Goal: Task Accomplishment & Management: Complete application form

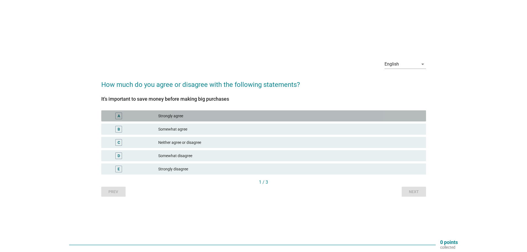
click at [231, 114] on div "Strongly agree" at bounding box center [289, 116] width 263 height 7
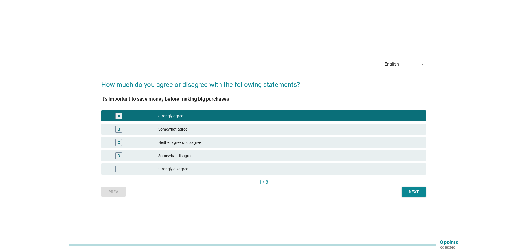
click at [419, 191] on div "Next" at bounding box center [413, 192] width 15 height 6
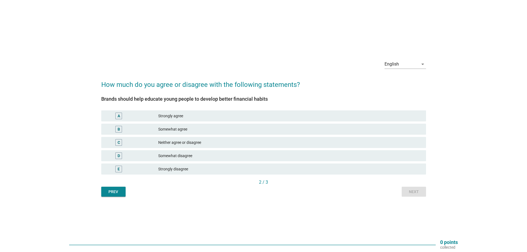
click at [214, 115] on div "Strongly agree" at bounding box center [289, 116] width 263 height 7
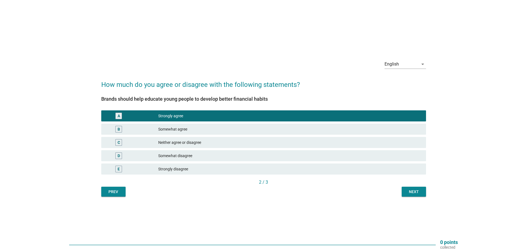
click at [422, 195] on button "Next" at bounding box center [414, 192] width 24 height 10
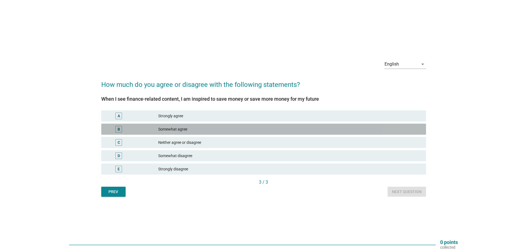
click at [269, 129] on div "Somewhat agree" at bounding box center [289, 129] width 263 height 7
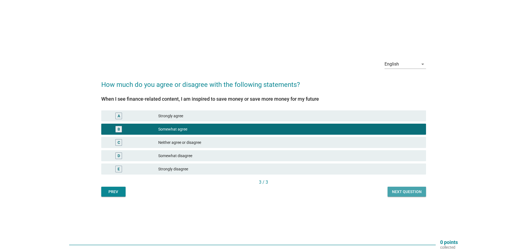
click at [414, 194] on div "Next question" at bounding box center [407, 192] width 30 height 6
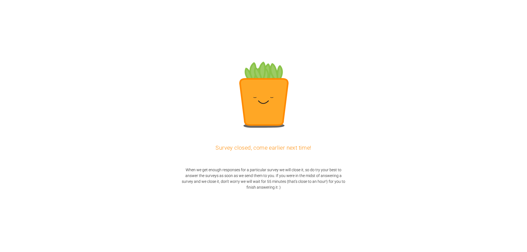
click at [266, 168] on h2 "When we get enough responses for a particular survey we will close it, so do tr…" at bounding box center [264, 178] width 166 height 23
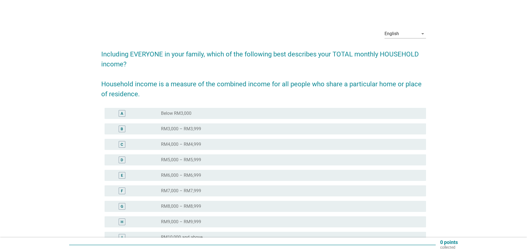
click at [224, 177] on div "radio_button_unchecked RM6,000 – RM6,999" at bounding box center [289, 176] width 256 height 6
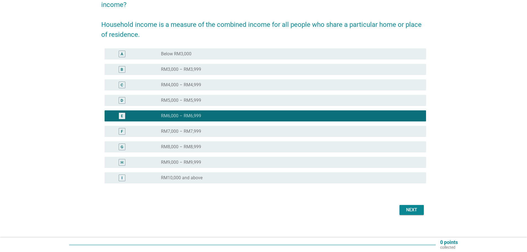
scroll to position [63, 0]
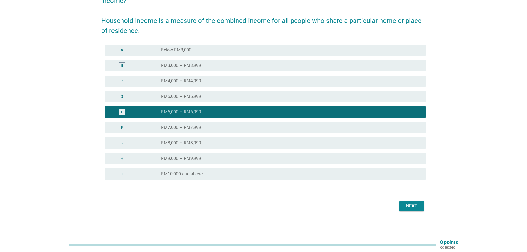
click at [411, 206] on div "Next" at bounding box center [411, 206] width 15 height 7
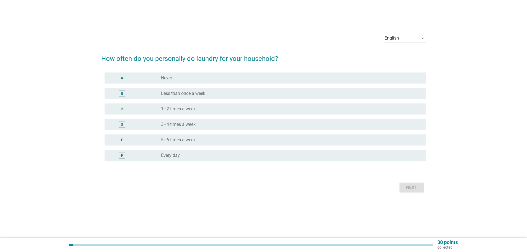
scroll to position [0, 0]
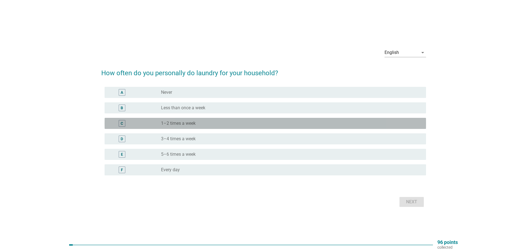
click at [203, 123] on div "radio_button_unchecked 1–2 times a week" at bounding box center [289, 124] width 256 height 6
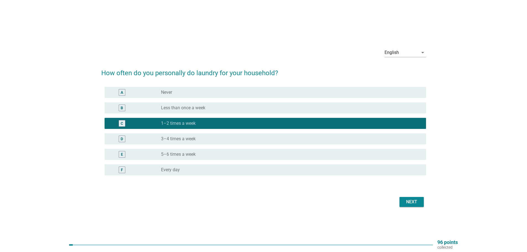
click at [405, 202] on div "Next" at bounding box center [411, 202] width 15 height 7
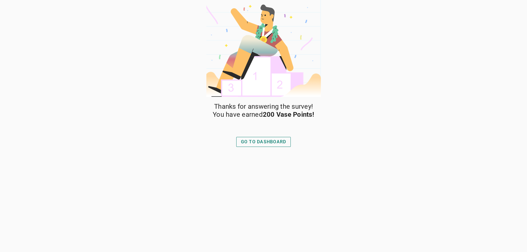
click at [270, 144] on div "GO TO DASHBOARD" at bounding box center [263, 142] width 45 height 7
